Goal: Task Accomplishment & Management: Use online tool/utility

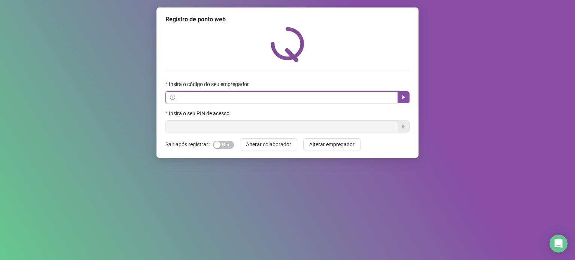
drag, startPoint x: 367, startPoint y: 101, endPoint x: 391, endPoint y: 101, distance: 23.2
click at [367, 101] on input "text" at bounding box center [285, 97] width 217 height 8
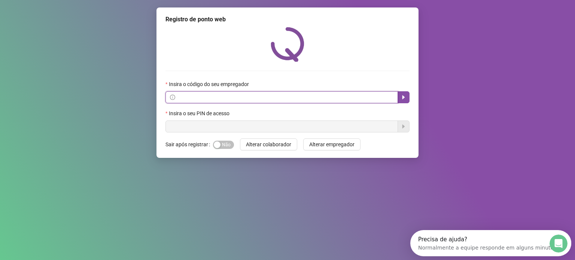
paste input "**********"
type input "**********"
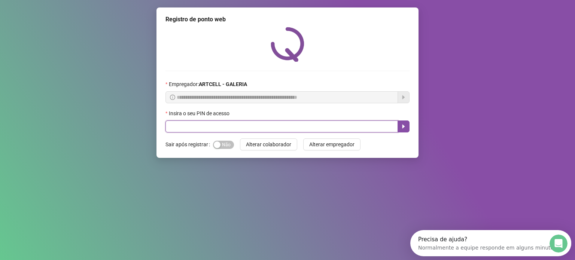
click at [382, 125] on input "text" at bounding box center [282, 127] width 233 height 12
type input "*****"
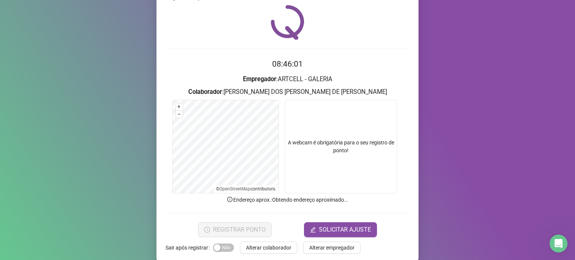
scroll to position [31, 0]
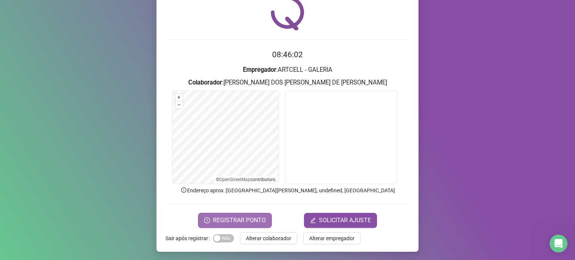
click at [249, 218] on span "REGISTRAR PONTO" at bounding box center [239, 220] width 53 height 9
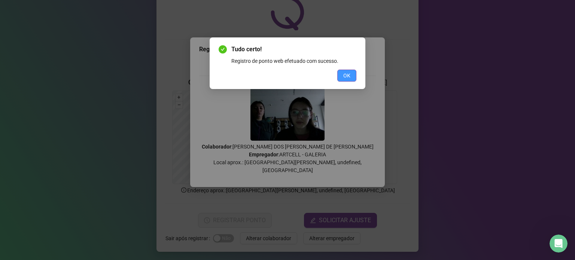
click at [345, 72] on span "OK" at bounding box center [346, 76] width 7 height 8
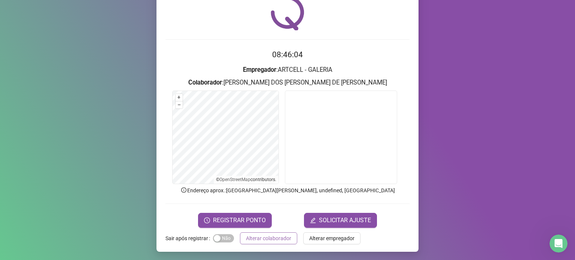
drag, startPoint x: 278, startPoint y: 229, endPoint x: 280, endPoint y: 239, distance: 9.9
click at [277, 229] on div "Registro [PERSON_NAME] web 08:46:04 Empregador : ARTCELL - GALERIA Colaborador …" at bounding box center [288, 114] width 262 height 276
click at [283, 241] on span "Alterar colaborador" at bounding box center [268, 238] width 45 height 8
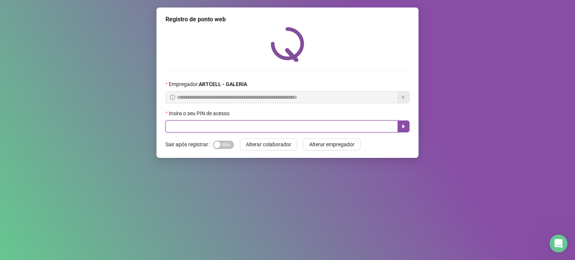
click at [309, 128] on input "text" at bounding box center [282, 127] width 233 height 12
type input "*****"
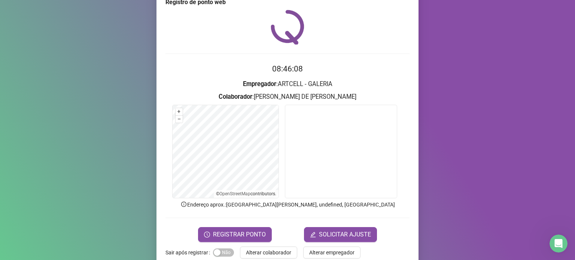
scroll to position [31, 0]
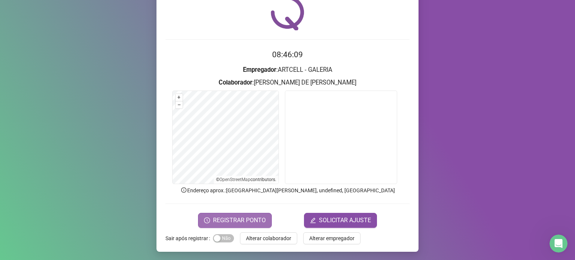
click at [247, 220] on span "REGISTRAR PONTO" at bounding box center [239, 220] width 53 height 9
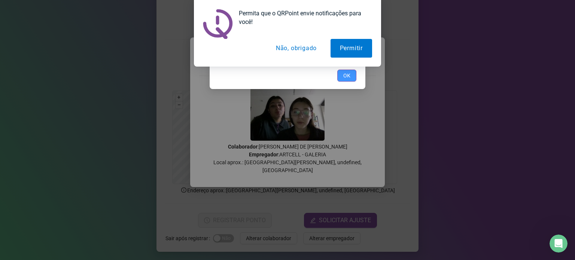
click at [348, 72] on span "OK" at bounding box center [346, 76] width 7 height 8
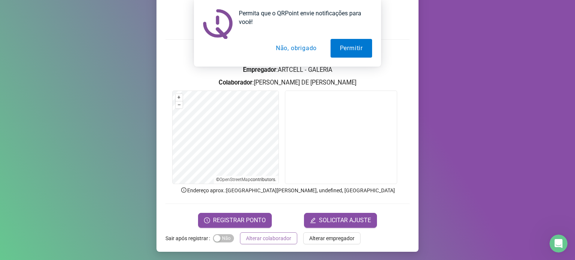
click at [274, 239] on span "Alterar colaborador" at bounding box center [268, 238] width 45 height 8
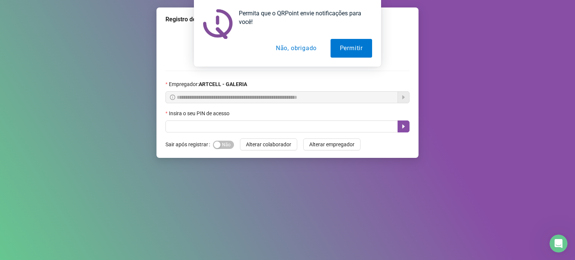
scroll to position [0, 0]
click at [300, 46] on button "Não, obrigado" at bounding box center [297, 48] width 60 height 19
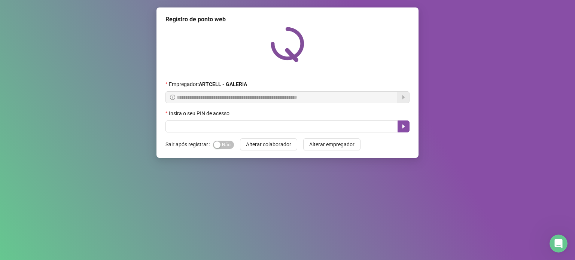
click at [321, 121] on div "Insira o seu PIN de acesso" at bounding box center [288, 114] width 244 height 11
click at [334, 124] on input "text" at bounding box center [282, 127] width 233 height 12
type input "*****"
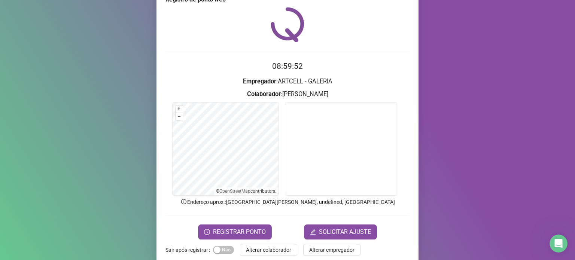
scroll to position [31, 0]
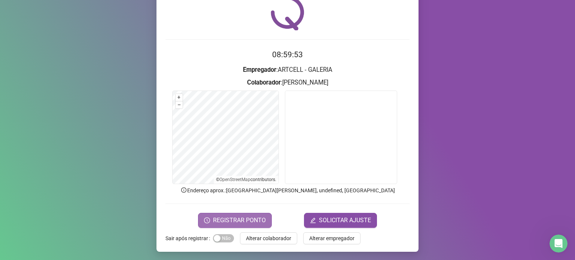
click at [261, 215] on button "REGISTRAR PONTO" at bounding box center [235, 220] width 74 height 15
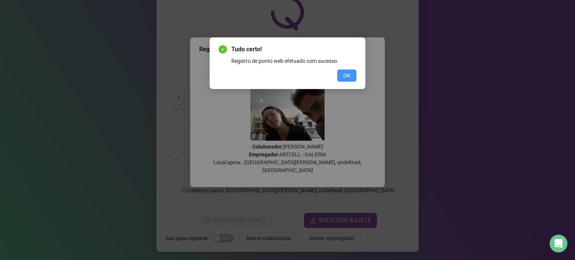
click at [352, 72] on button "OK" at bounding box center [346, 76] width 19 height 12
